Goal: Transaction & Acquisition: Purchase product/service

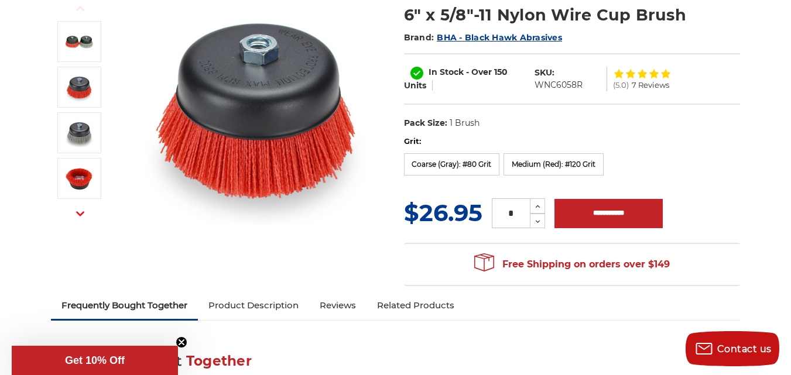
scroll to position [164, 0]
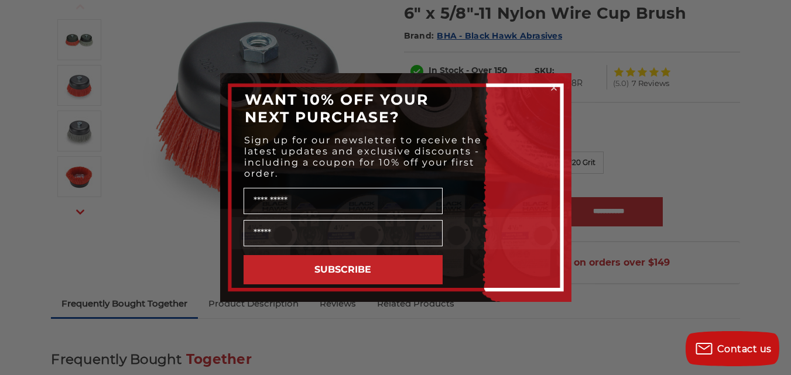
click at [556, 91] on circle "Close dialog" at bounding box center [553, 88] width 11 height 11
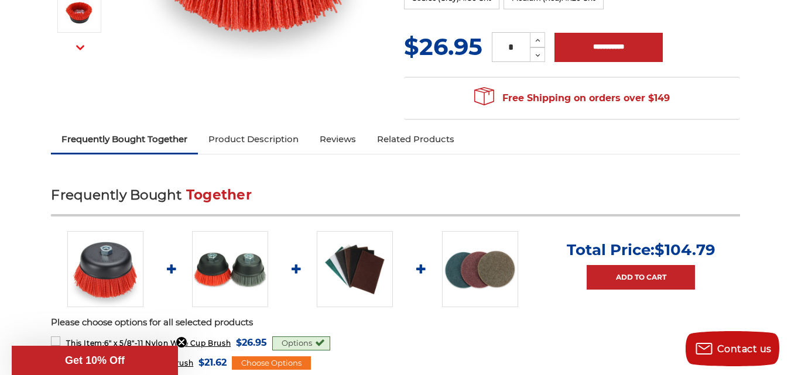
scroll to position [328, 0]
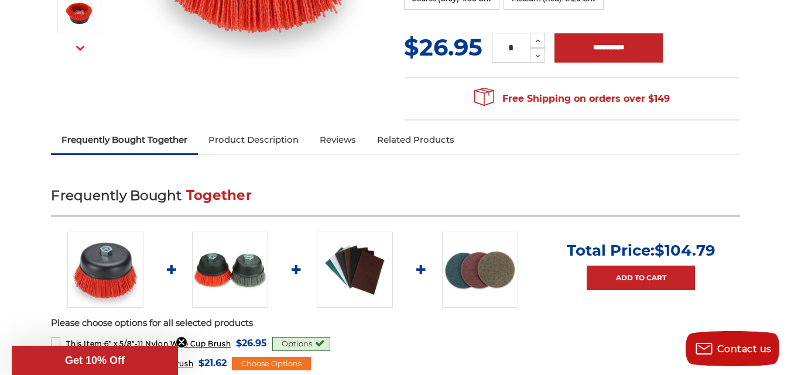
click at [224, 272] on img at bounding box center [230, 270] width 76 height 76
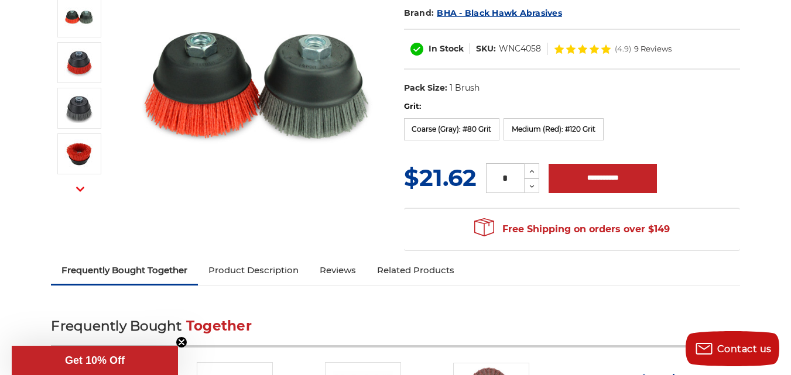
scroll to position [187, 0]
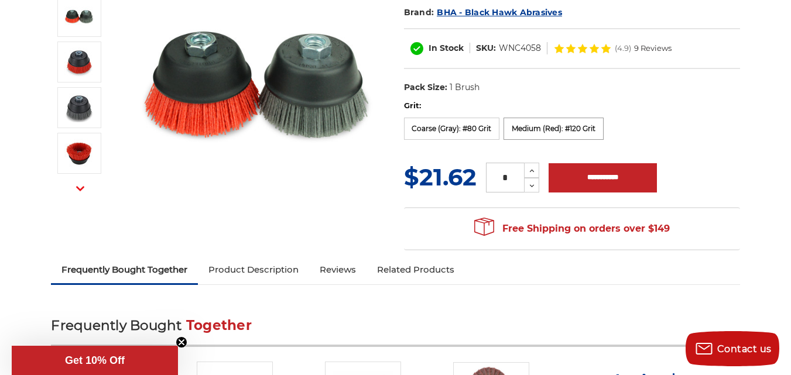
click at [554, 127] on label "Medium (Red): #120 Grit" at bounding box center [553, 129] width 100 height 22
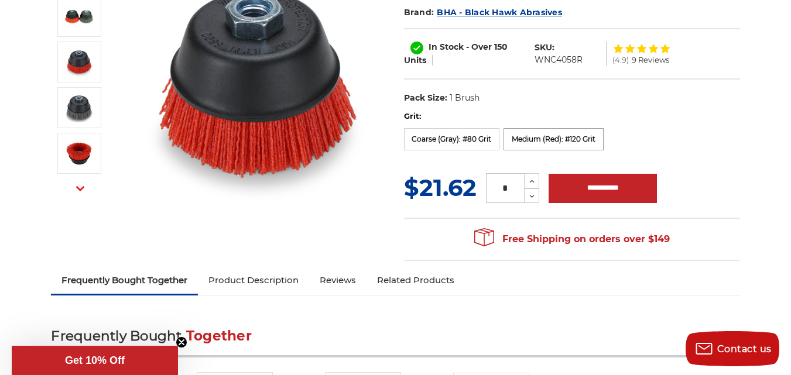
click at [568, 136] on label "Medium (Red): #120 Grit" at bounding box center [553, 139] width 100 height 22
click at [425, 138] on label "Coarse (Gray): #80 Grit" at bounding box center [452, 139] width 96 height 22
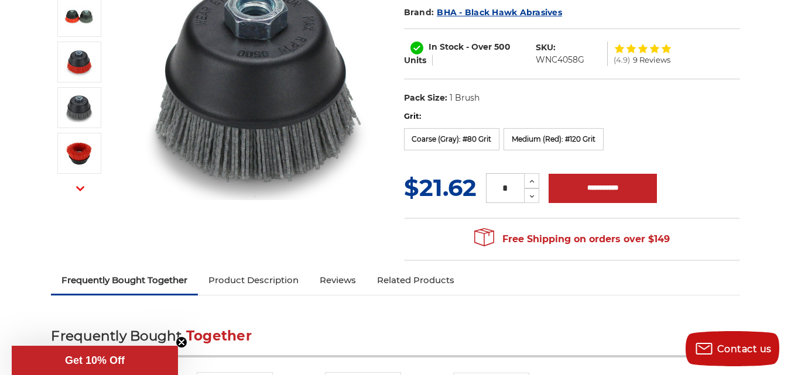
click at [272, 46] on img at bounding box center [256, 83] width 234 height 234
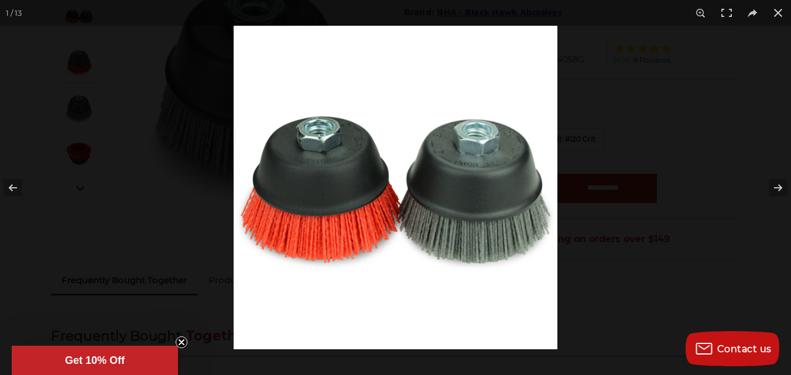
click at [476, 161] on img at bounding box center [396, 188] width 324 height 324
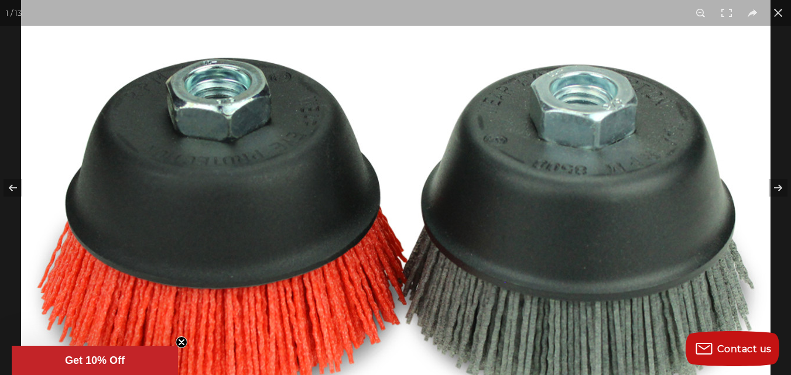
click at [476, 161] on img at bounding box center [395, 222] width 749 height 749
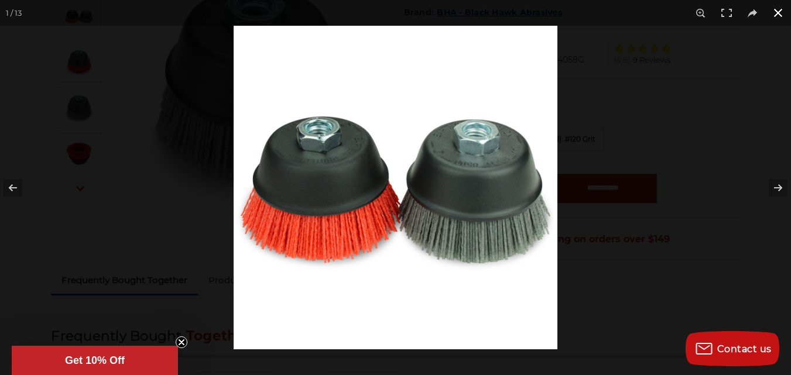
click at [777, 12] on button at bounding box center [778, 13] width 26 height 26
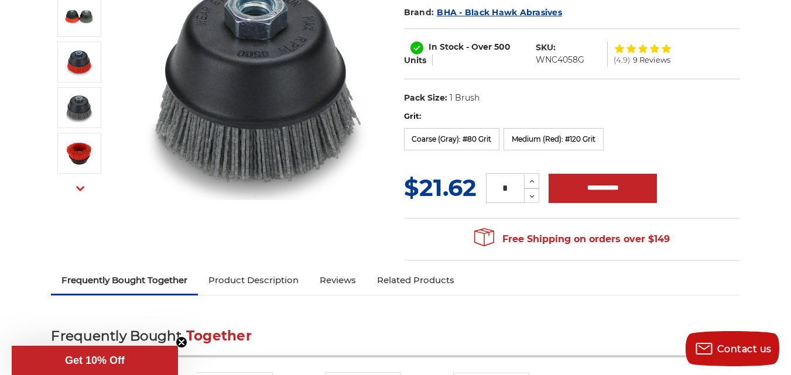
click at [262, 284] on link "Product Description" at bounding box center [253, 280] width 111 height 26
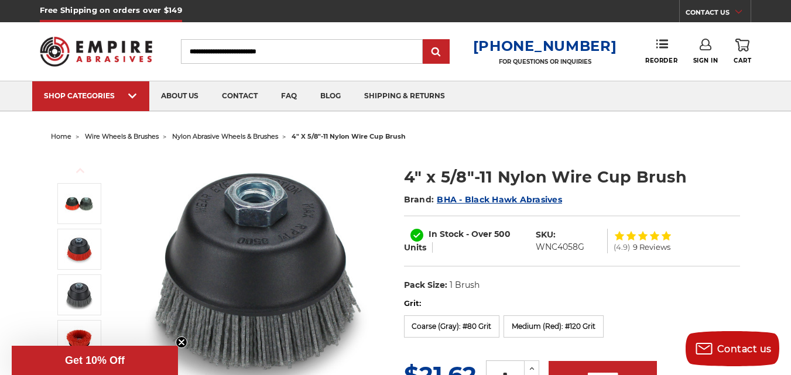
click at [523, 200] on span "BHA - Black Hawk Abrasives" at bounding box center [499, 199] width 125 height 11
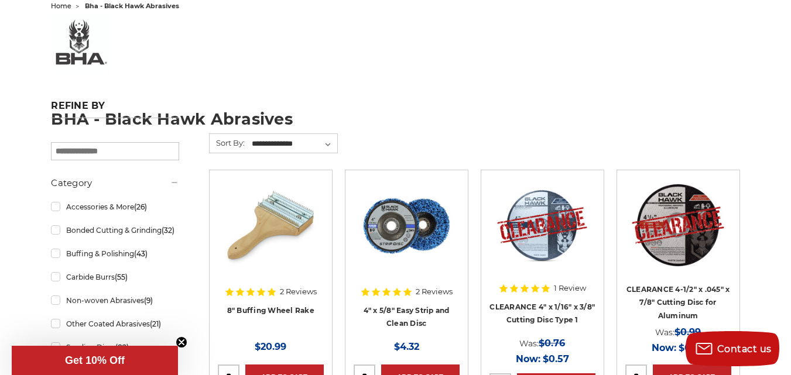
scroll to position [140, 0]
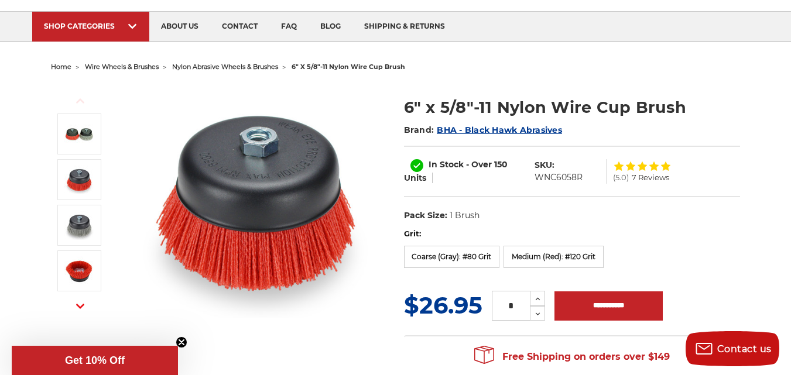
scroll to position [70, 0]
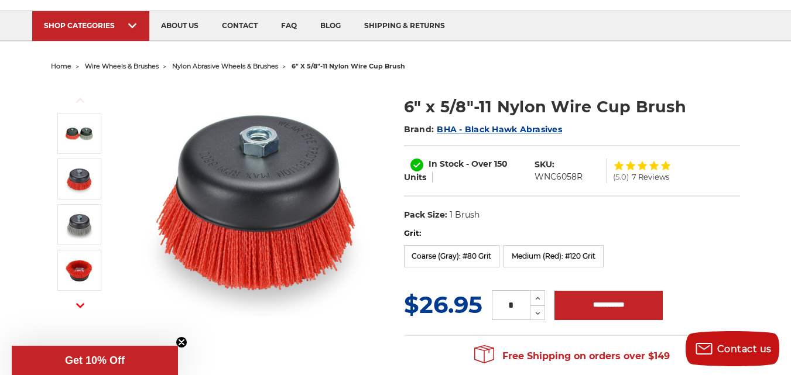
click at [496, 129] on span "BHA - Black Hawk Abrasives" at bounding box center [499, 129] width 125 height 11
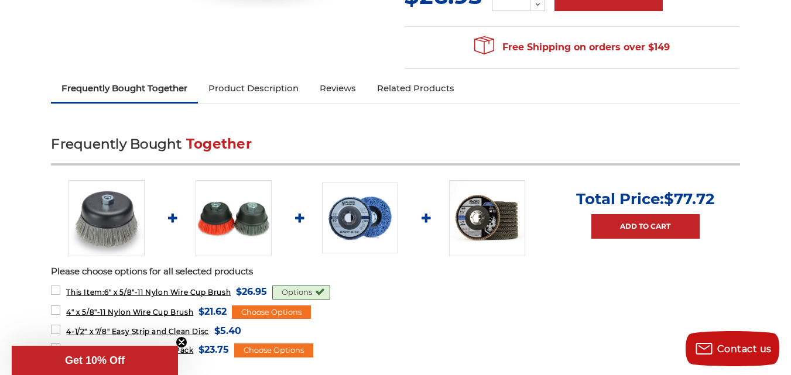
scroll to position [398, 0]
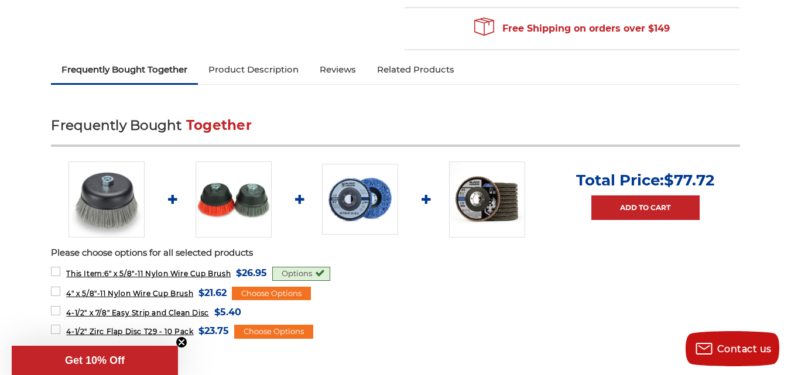
click at [208, 215] on img at bounding box center [233, 200] width 76 height 76
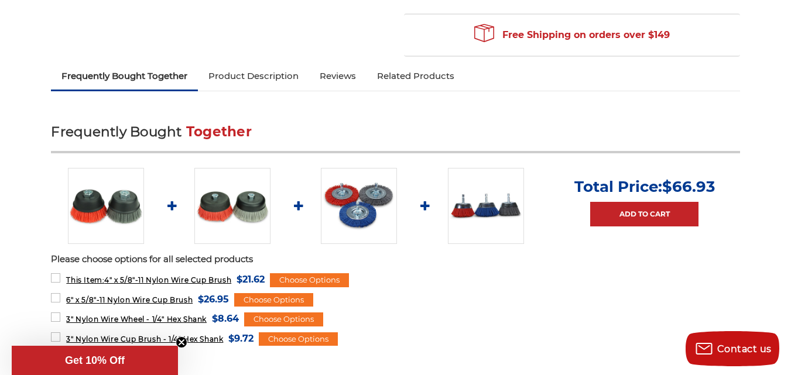
scroll to position [398, 0]
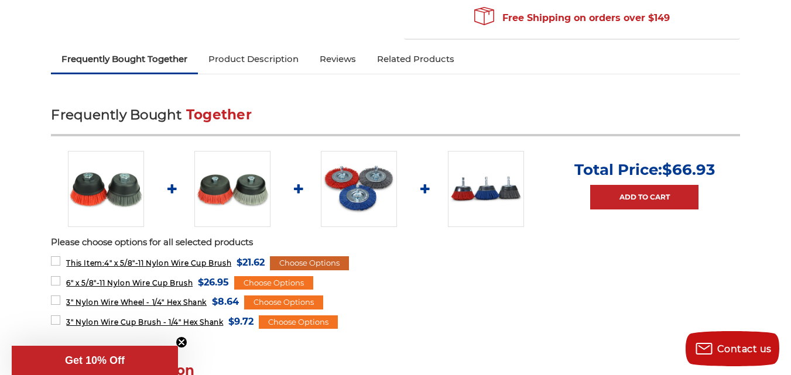
click at [310, 261] on div "Choose Options" at bounding box center [309, 263] width 79 height 14
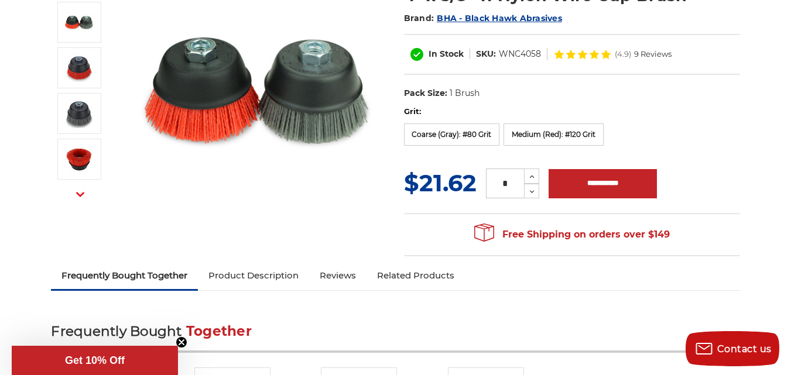
scroll to position [164, 0]
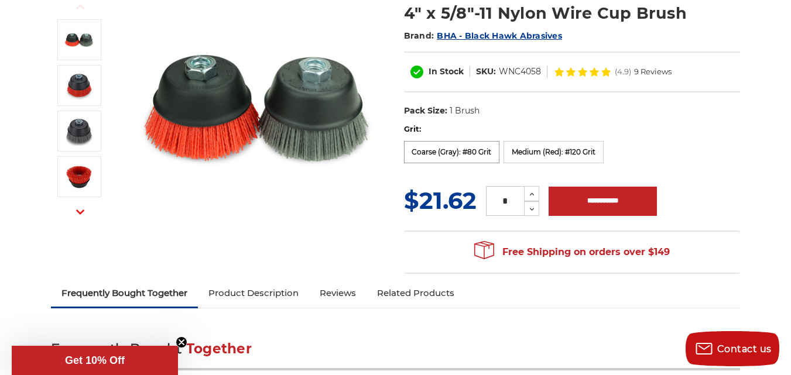
click at [471, 153] on label "Coarse (Gray): #80 Grit" at bounding box center [452, 152] width 96 height 22
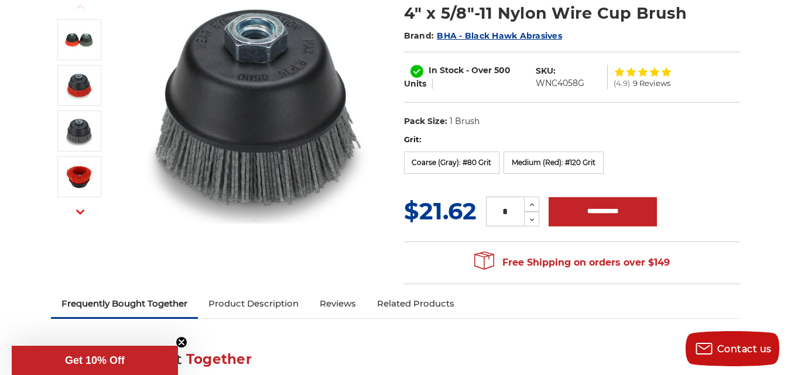
click at [430, 305] on link "Related Products" at bounding box center [415, 304] width 98 height 26
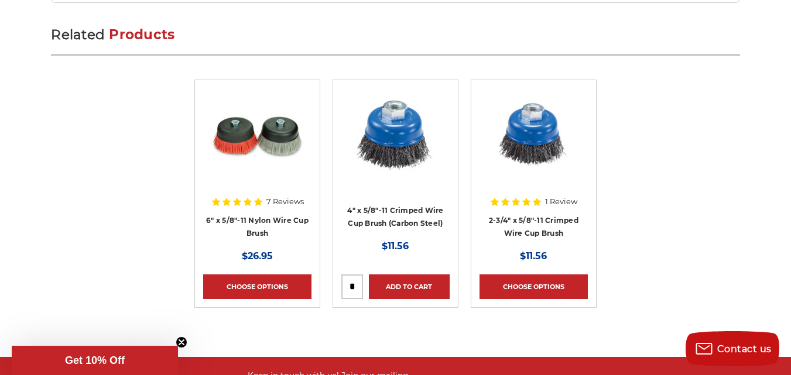
scroll to position [3766, 0]
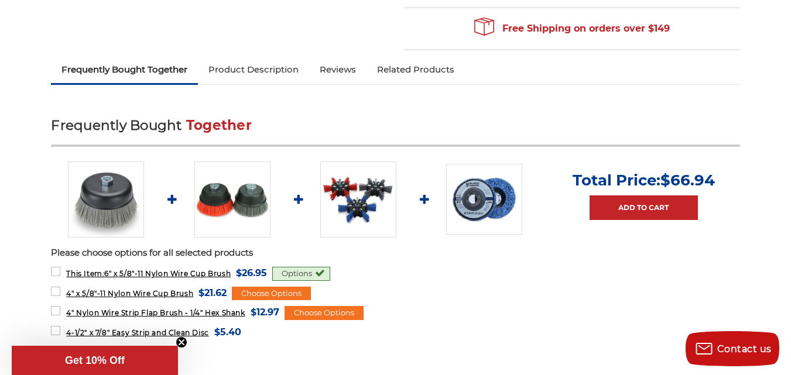
drag, startPoint x: 795, startPoint y: 5, endPoint x: 463, endPoint y: 110, distance: 348.1
click at [463, 110] on div "Frequently Bought Together Total Price: $66.94 Add to Cart Please choose option…" at bounding box center [395, 230] width 688 height 257
click at [331, 70] on link "Reviews" at bounding box center [337, 70] width 57 height 26
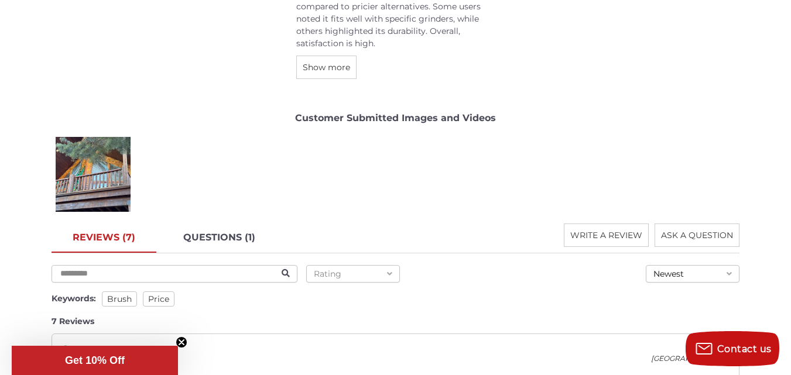
scroll to position [1851, 0]
